Goal: Check status: Check status

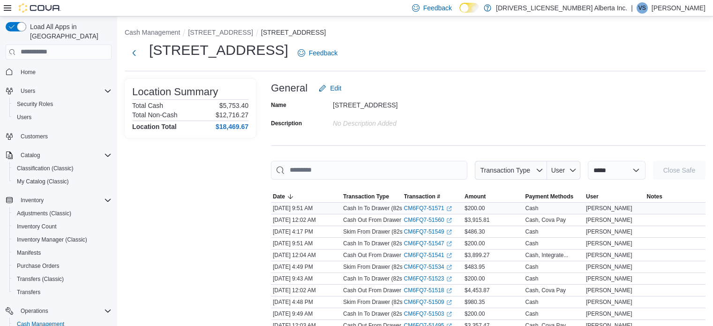
scroll to position [88, 0]
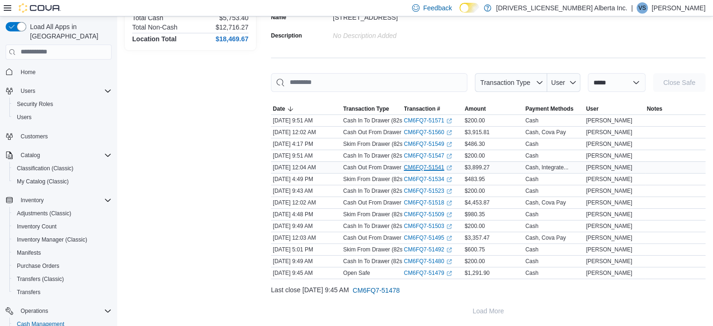
click at [422, 164] on link "CM6FQ7-51541 (opens in a new tab or window)" at bounding box center [428, 168] width 48 height 8
